Goal: Task Accomplishment & Management: Manage account settings

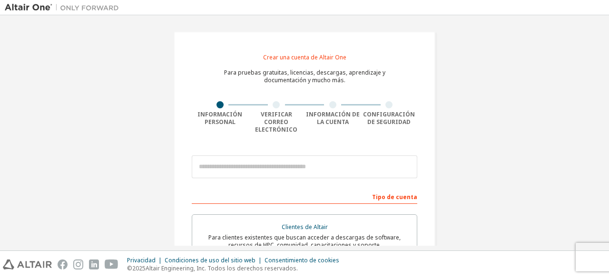
drag, startPoint x: 608, startPoint y: 103, endPoint x: 603, endPoint y: 107, distance: 6.5
click at [603, 107] on div "Crear una cuenta de Altair One Para pruebas gratuitas, licencias, descargas, ap…" at bounding box center [304, 132] width 609 height 235
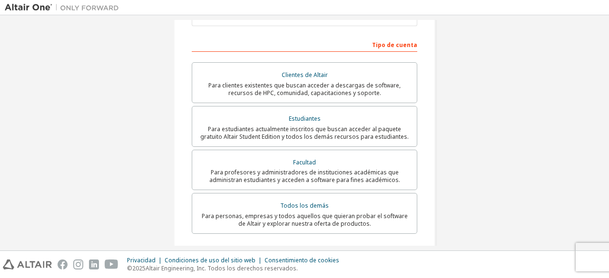
scroll to position [129, 0]
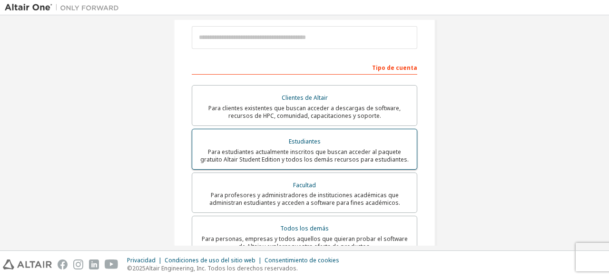
click at [289, 154] on font "Para estudiantes actualmente inscritos que buscan acceder al paquete gratuito A…" at bounding box center [304, 156] width 208 height 16
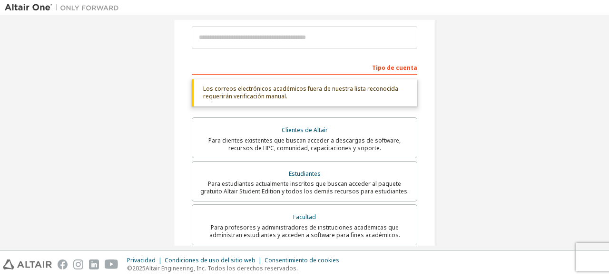
click at [608, 121] on div "Crear una cuenta de Altair One Para pruebas gratuitas, licencias, descargas, ap…" at bounding box center [304, 132] width 609 height 235
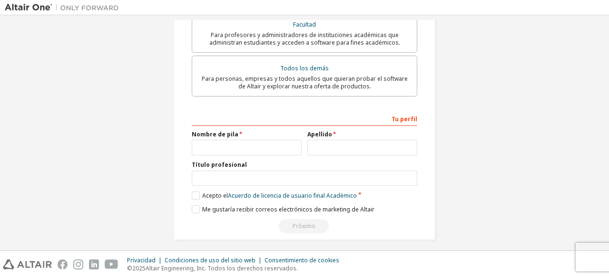
scroll to position [0, 0]
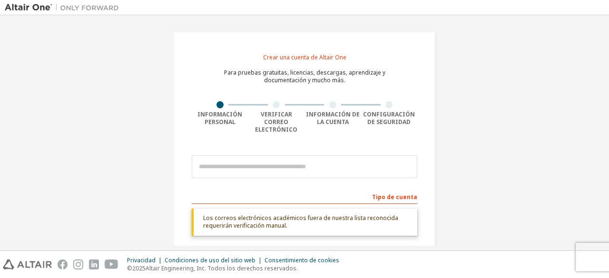
click at [38, 7] on img at bounding box center [64, 8] width 119 height 10
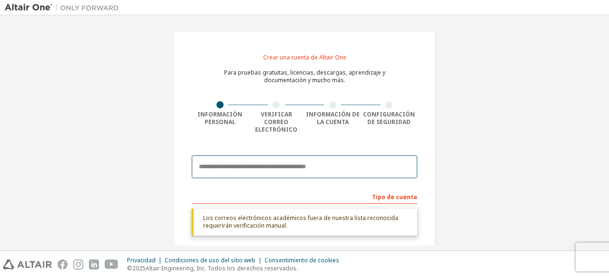
click at [373, 164] on input "email" at bounding box center [304, 166] width 225 height 23
type input "**********"
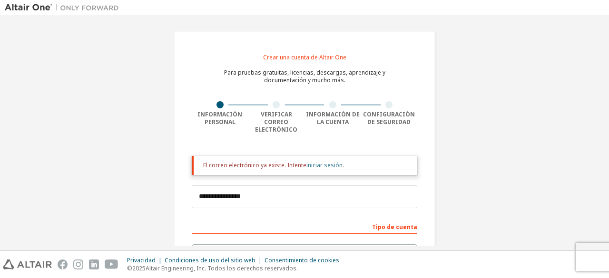
click at [320, 161] on font "iniciar sesión" at bounding box center [324, 165] width 36 height 8
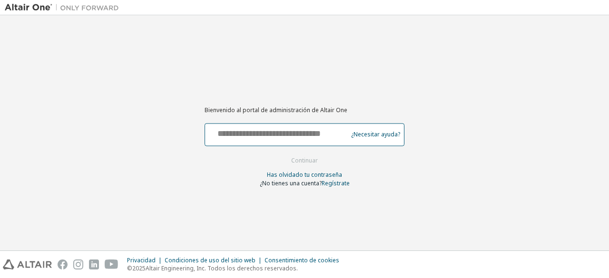
click at [261, 137] on input "text" at bounding box center [277, 133] width 137 height 14
type input "**********"
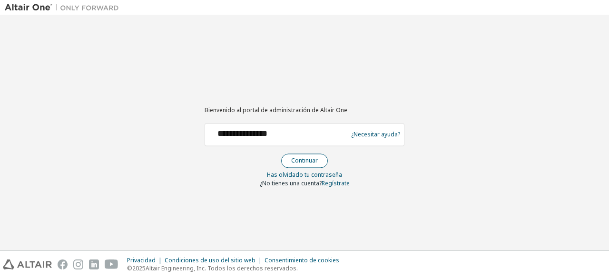
click at [302, 155] on button "Continuar" at bounding box center [304, 161] width 47 height 14
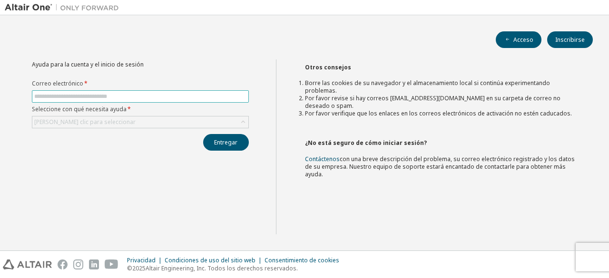
click at [77, 97] on input "text" at bounding box center [140, 97] width 212 height 8
click at [64, 94] on input "**********" at bounding box center [140, 97] width 212 height 8
type input "**********"
click at [145, 116] on div "Haga clic para seleccionar" at bounding box center [140, 121] width 216 height 11
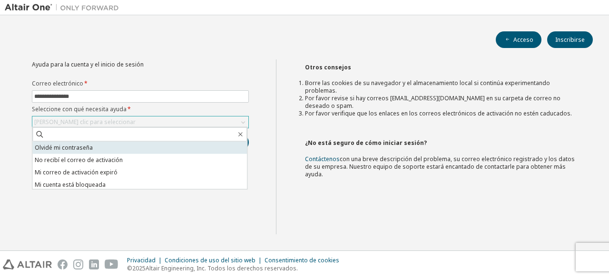
click at [61, 146] on font "Olvidé mi contraseña" at bounding box center [64, 148] width 58 height 8
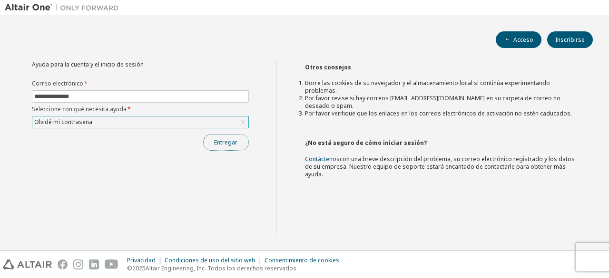
click at [232, 146] on button "Entregar" at bounding box center [226, 142] width 46 height 17
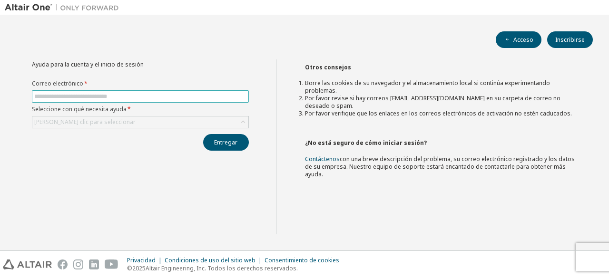
click at [135, 93] on input "text" at bounding box center [140, 97] width 212 height 8
type input "**********"
click at [103, 116] on div "Haga clic para seleccionar" at bounding box center [140, 121] width 216 height 11
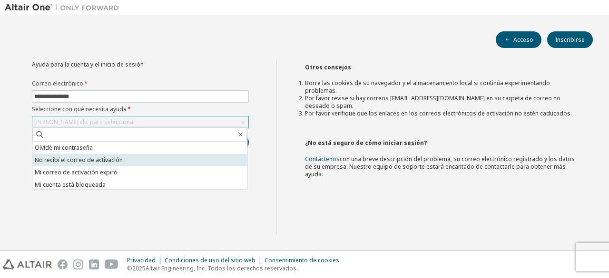
drag, startPoint x: 110, startPoint y: 143, endPoint x: 110, endPoint y: 155, distance: 11.9
click at [110, 155] on ul "Olvidé mi contraseña No recibí el correo de activación Mi correo de activación …" at bounding box center [139, 166] width 214 height 48
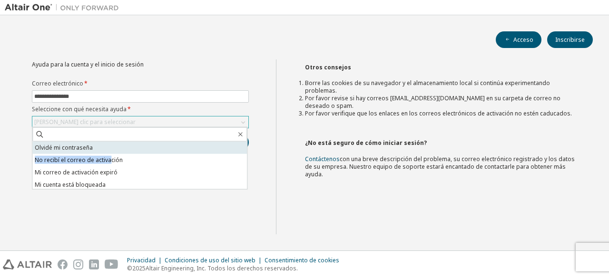
click at [107, 144] on li "Olvidé mi contraseña" at bounding box center [139, 148] width 214 height 12
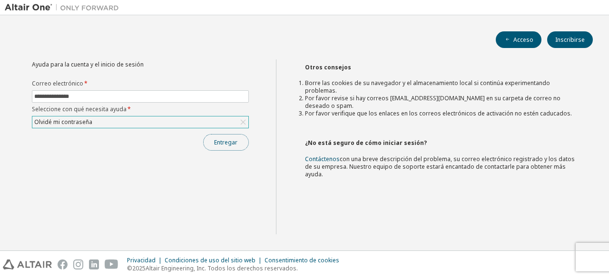
click at [235, 142] on font "Entregar" at bounding box center [225, 142] width 23 height 8
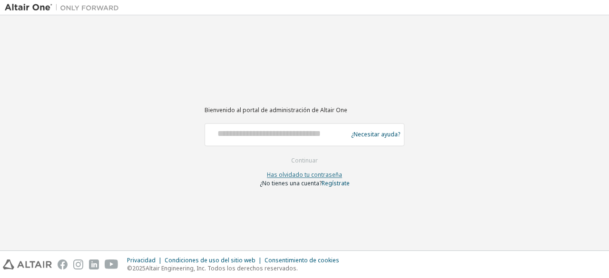
click at [310, 174] on font "Has olvidado tu contraseña" at bounding box center [304, 175] width 75 height 8
